Goal: Navigation & Orientation: Find specific page/section

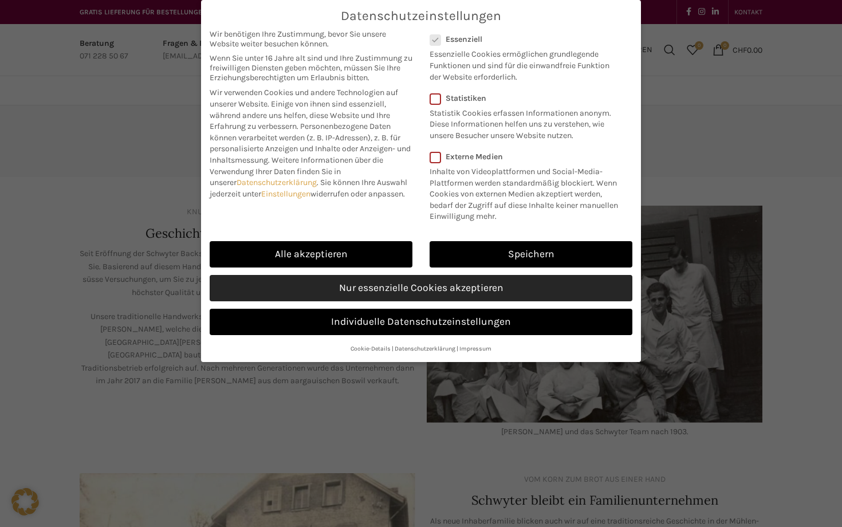
click at [393, 285] on link "Nur essenzielle Cookies akzeptieren" at bounding box center [421, 288] width 423 height 26
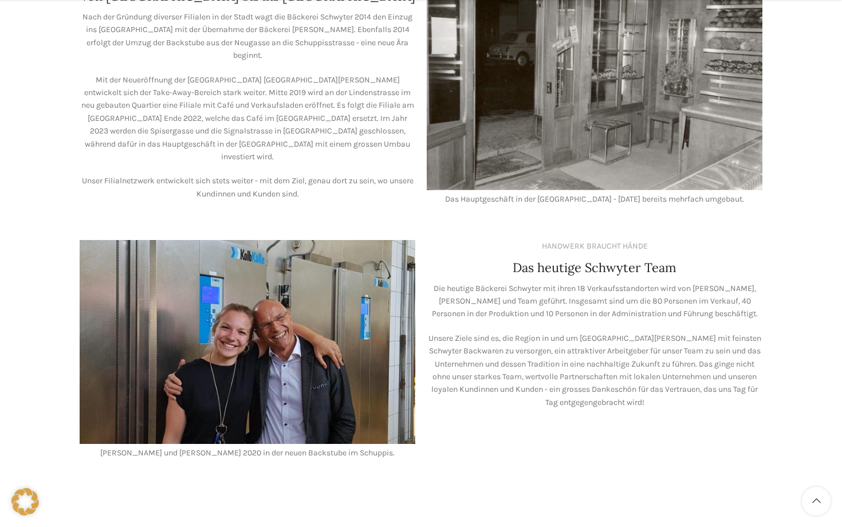
scroll to position [777, 0]
click at [519, 294] on p "Die heutige Bäckerei Schwyter mit ihren 18 Verkaufsstandorten wird von [PERSON_…" at bounding box center [595, 301] width 336 height 38
click at [504, 332] on p "Unsere Ziele sind es, die Region in und um [GEOGRAPHIC_DATA][PERSON_NAME] mit f…" at bounding box center [595, 370] width 336 height 77
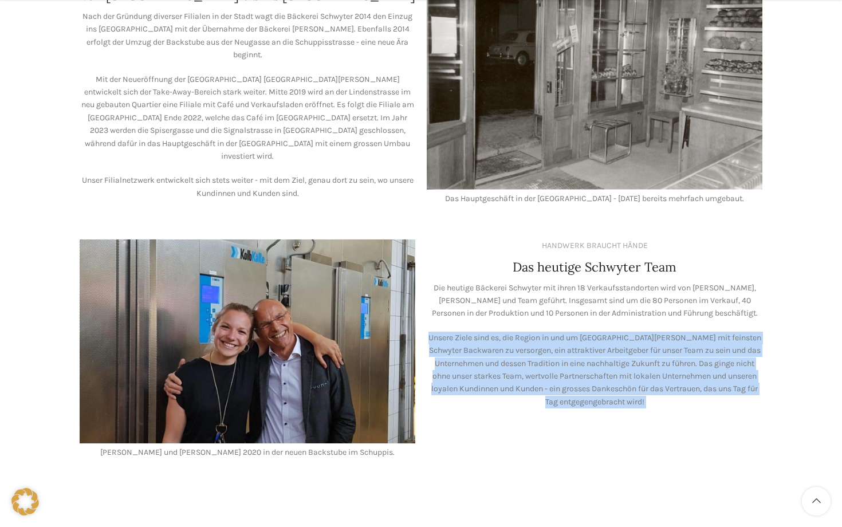
click at [504, 332] on p "Unsere Ziele sind es, die Region in und um [GEOGRAPHIC_DATA][PERSON_NAME] mit f…" at bounding box center [595, 370] width 336 height 77
click at [546, 353] on p "Unsere Ziele sind es, die Region in und um St. Gallen mit feinsten Schwyter Bac…" at bounding box center [595, 370] width 336 height 77
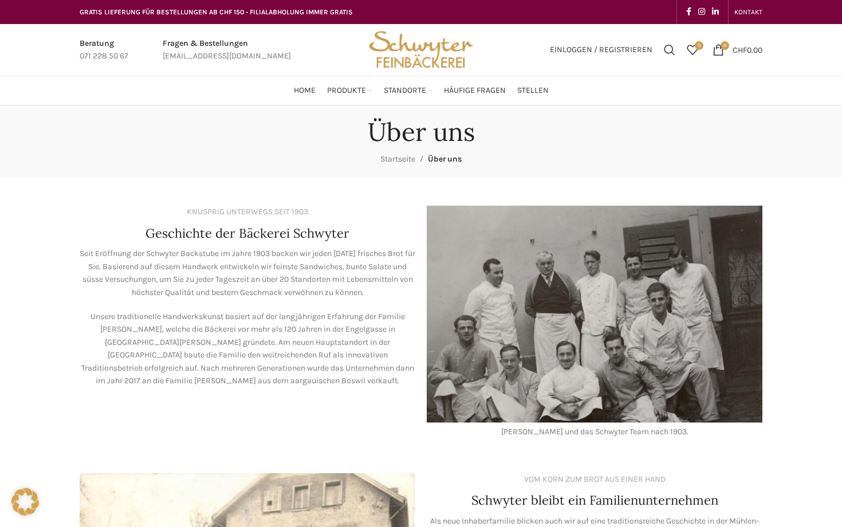
scroll to position [0, 0]
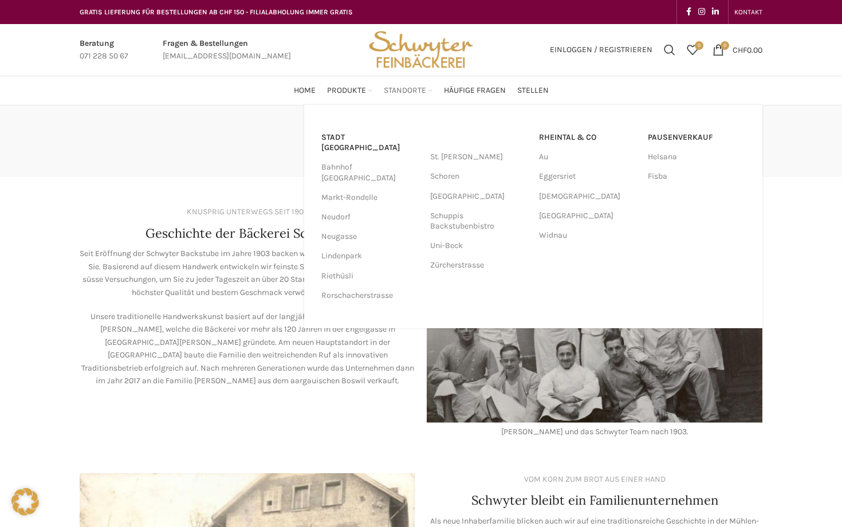
click at [415, 88] on span "Standorte" at bounding box center [405, 90] width 42 height 11
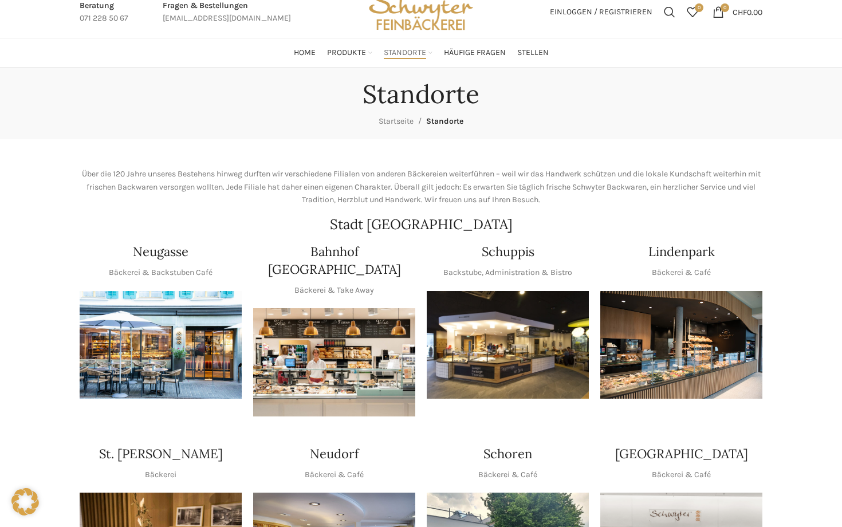
scroll to position [45, 0]
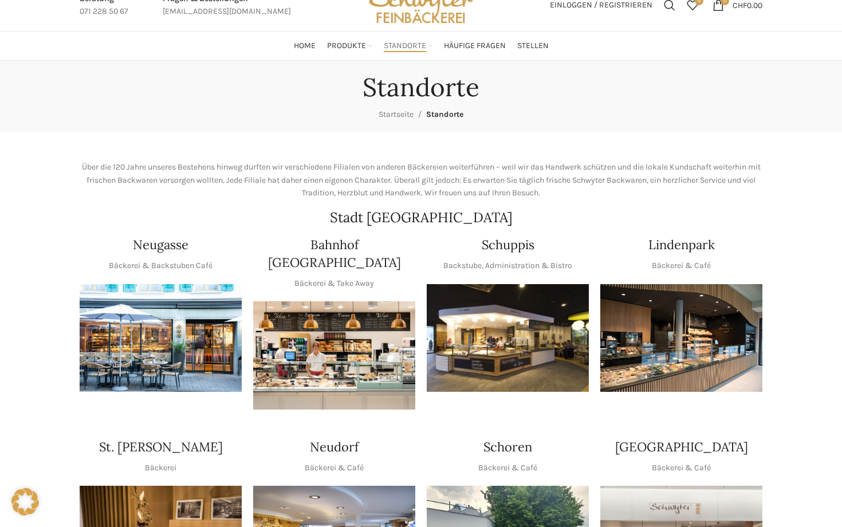
click at [366, 338] on img "1 / 1" at bounding box center [334, 355] width 162 height 108
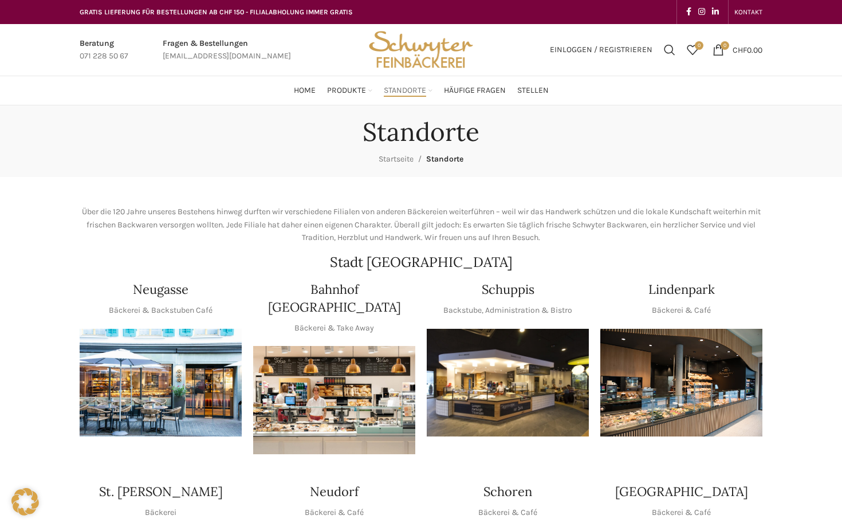
scroll to position [0, 0]
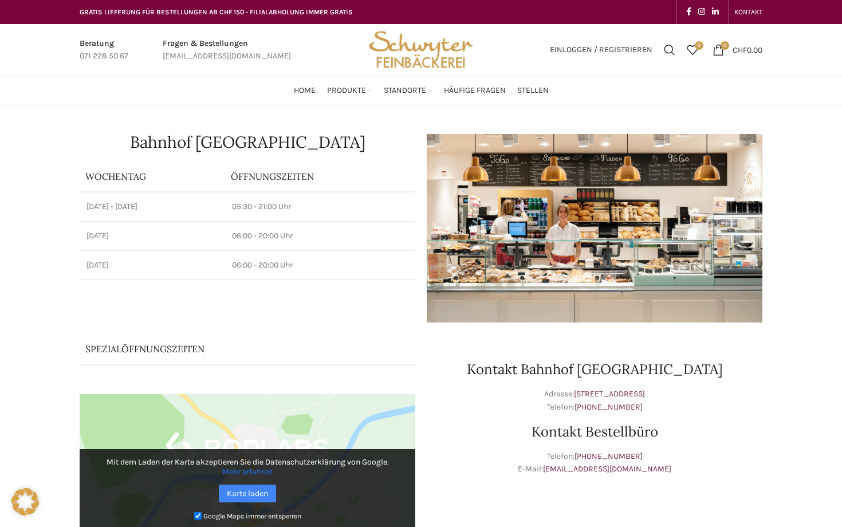
click at [556, 219] on img at bounding box center [595, 228] width 336 height 188
